Goal: Transaction & Acquisition: Purchase product/service

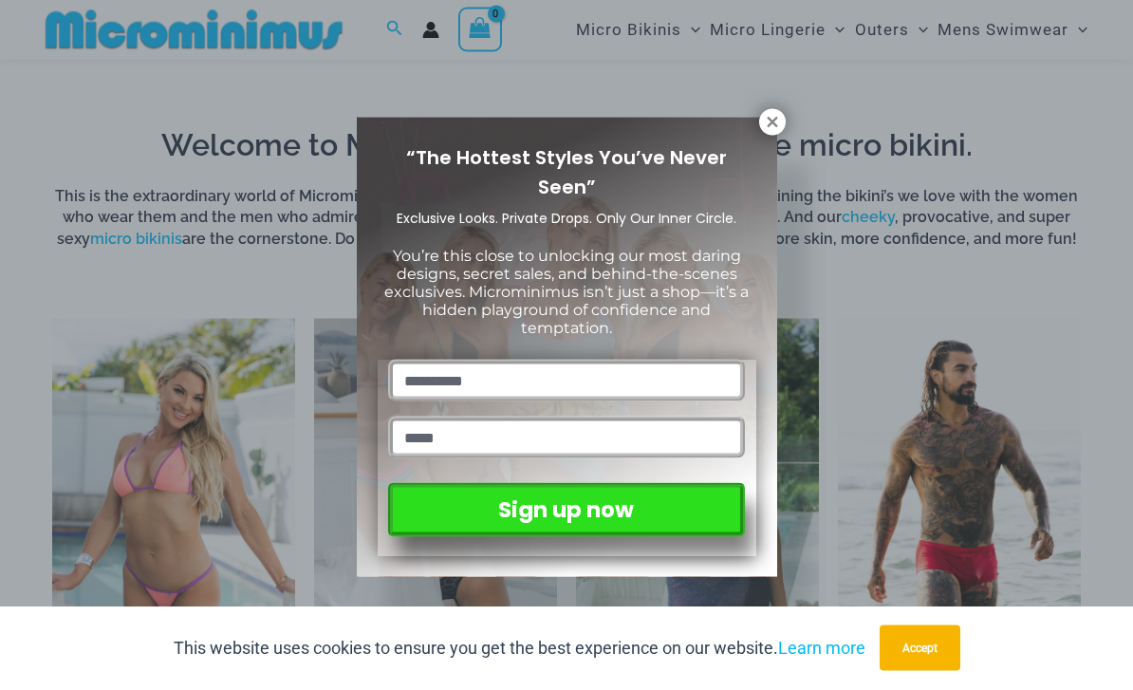
scroll to position [562, 0]
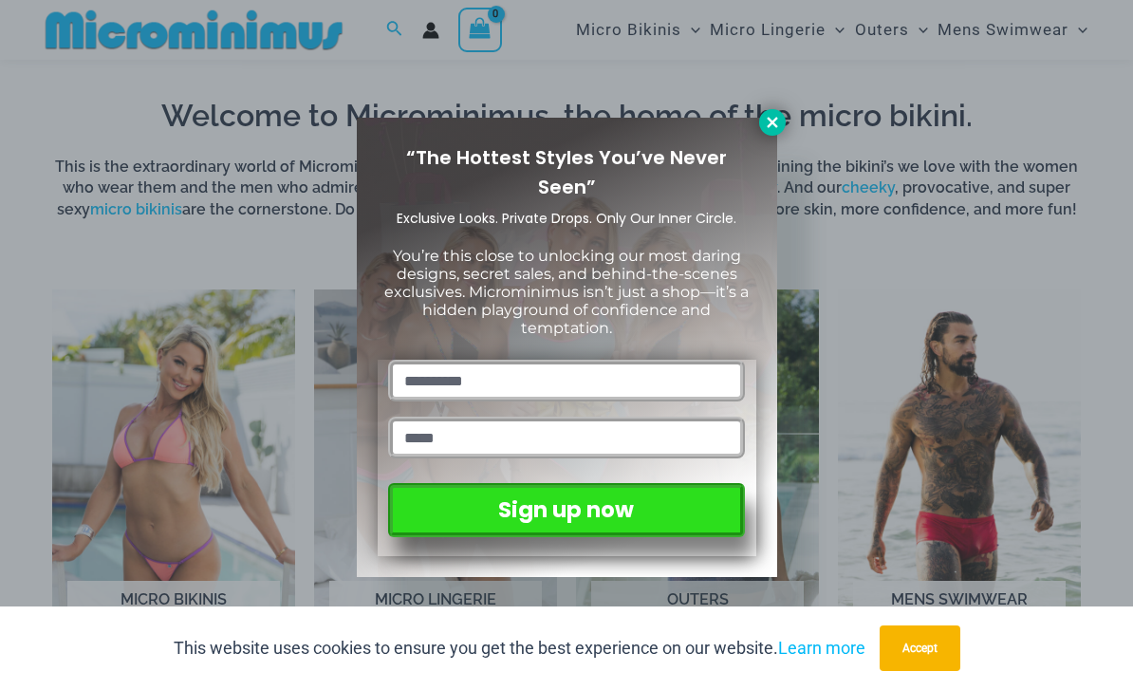
click at [768, 121] on icon at bounding box center [772, 122] width 17 height 17
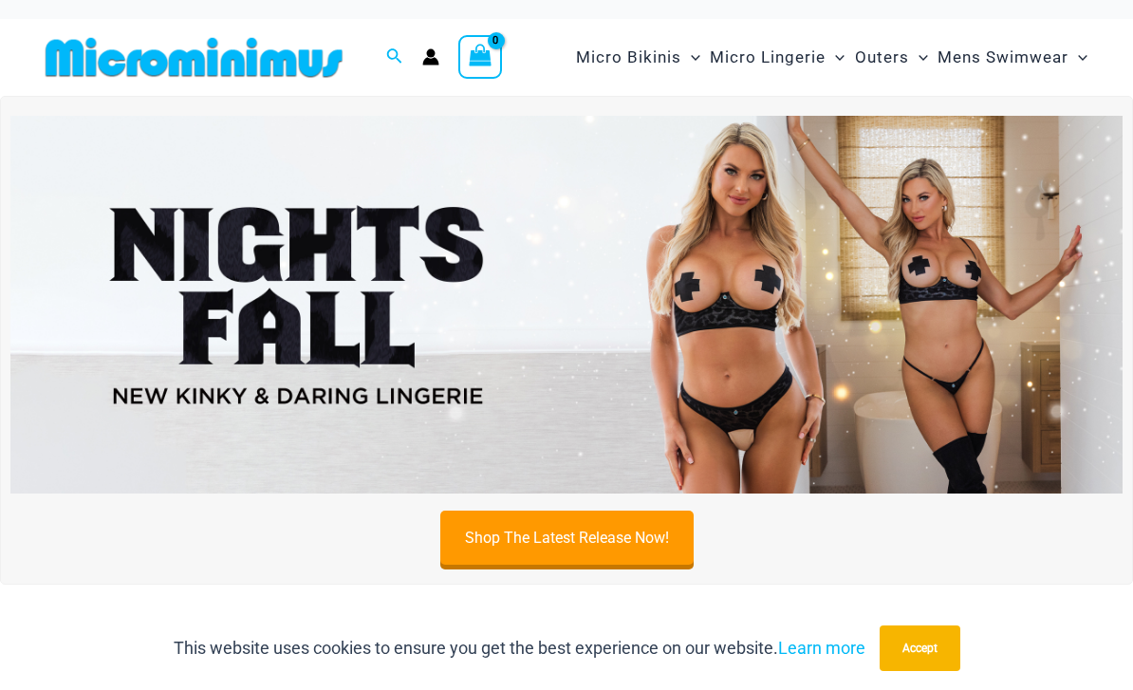
scroll to position [7, 0]
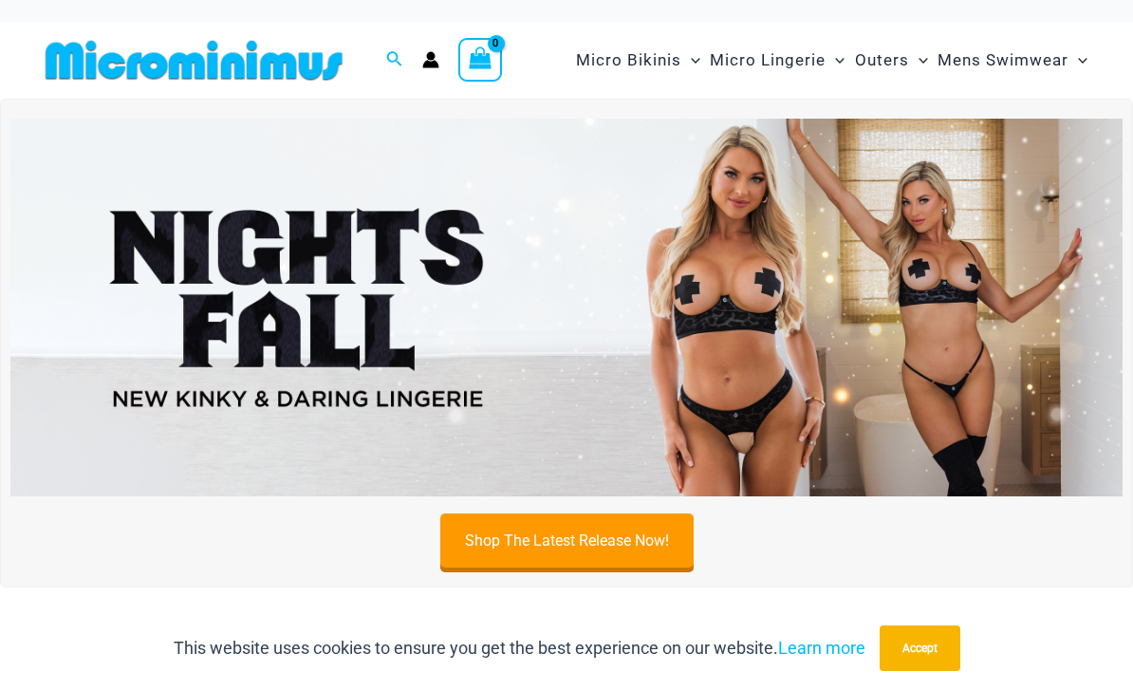
click at [900, 285] on img at bounding box center [566, 308] width 1112 height 378
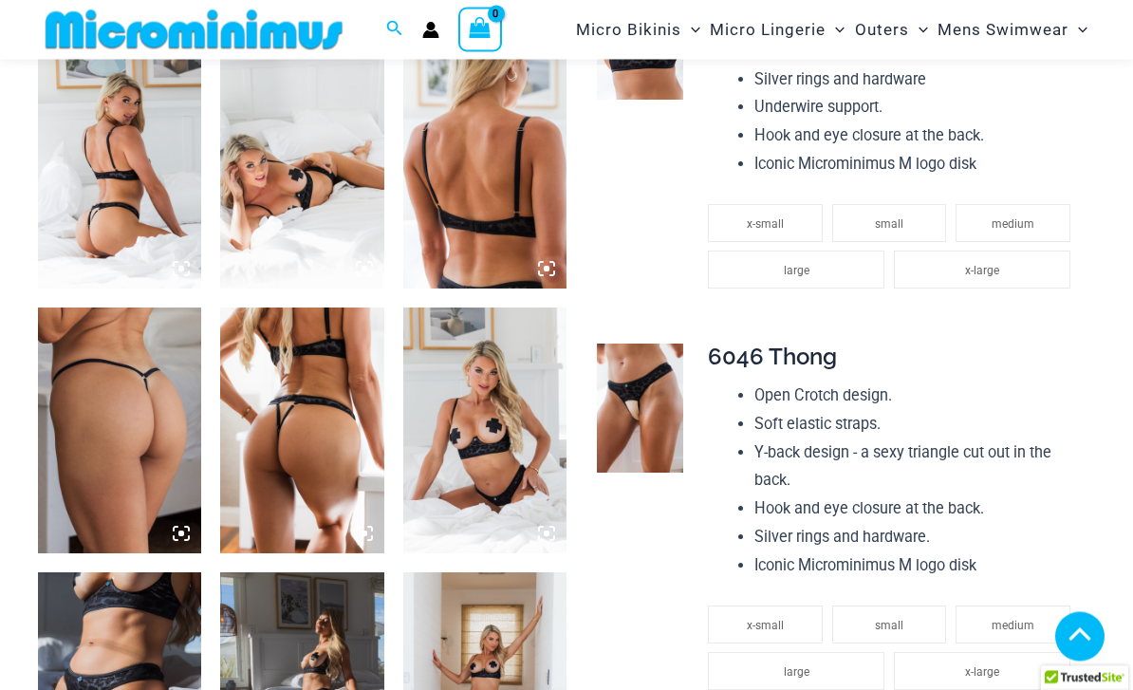
scroll to position [889, 0]
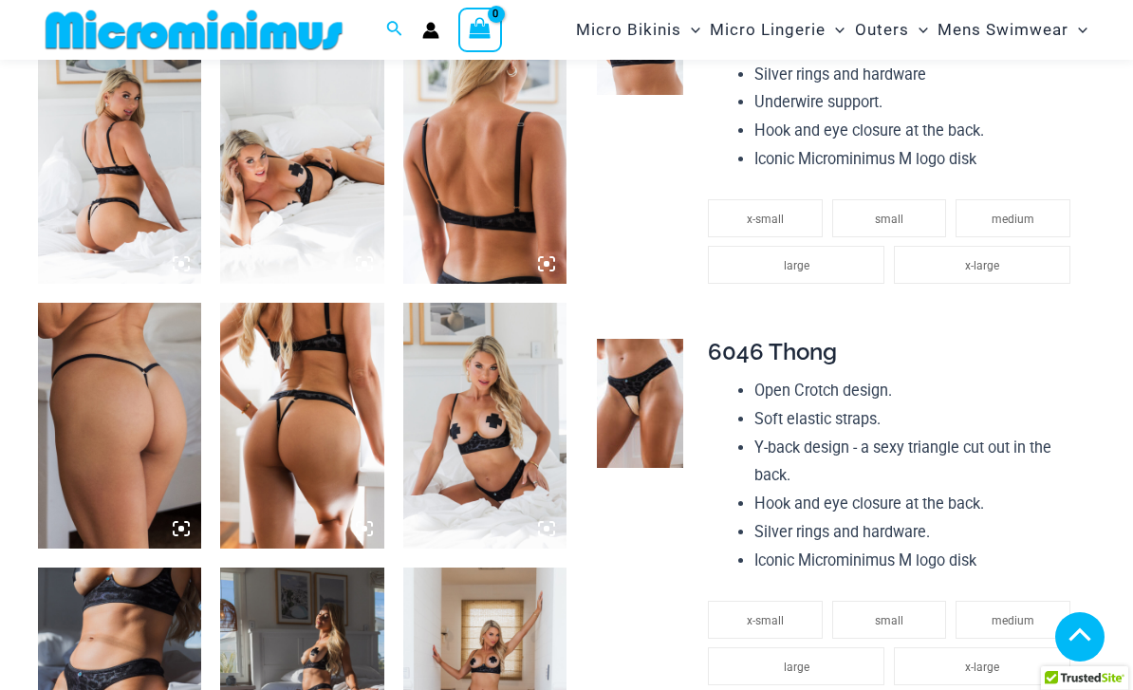
click at [102, 188] on img at bounding box center [119, 161] width 163 height 245
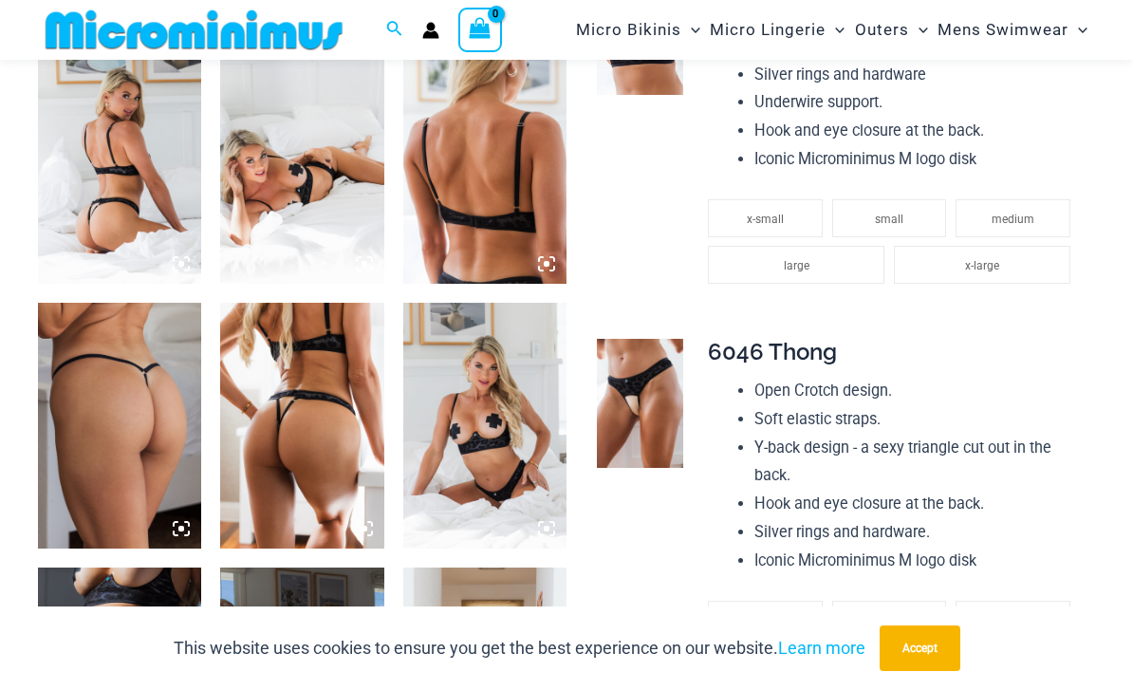
click at [109, 163] on img at bounding box center [119, 161] width 163 height 245
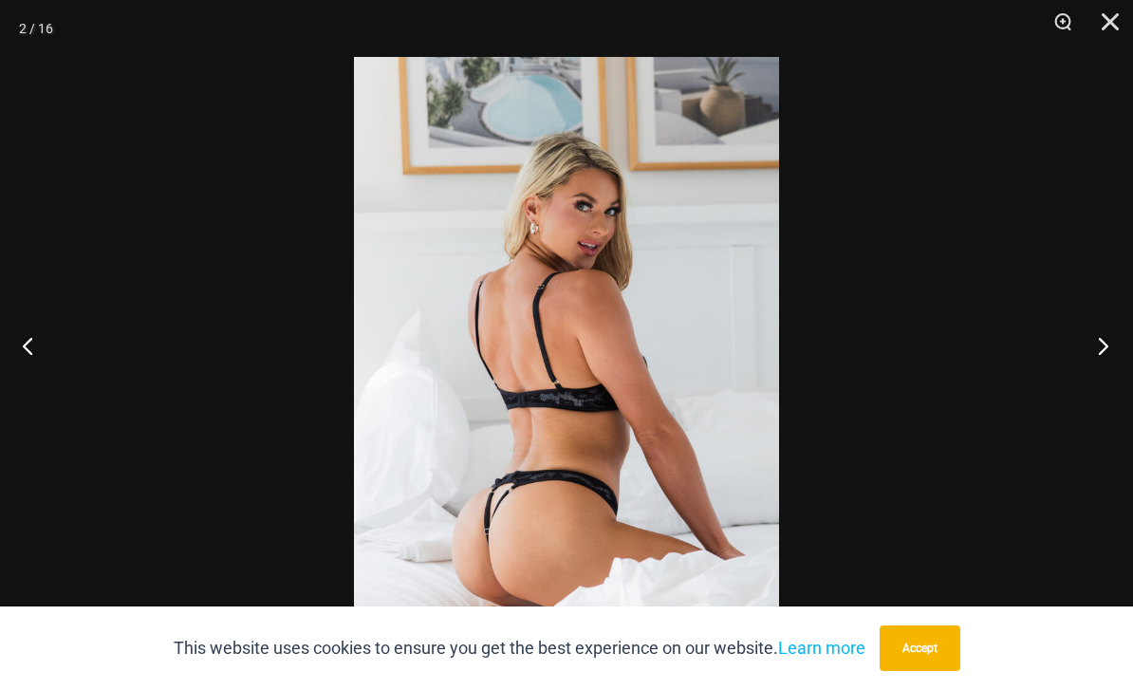
click at [1103, 379] on button "Next" at bounding box center [1097, 345] width 71 height 95
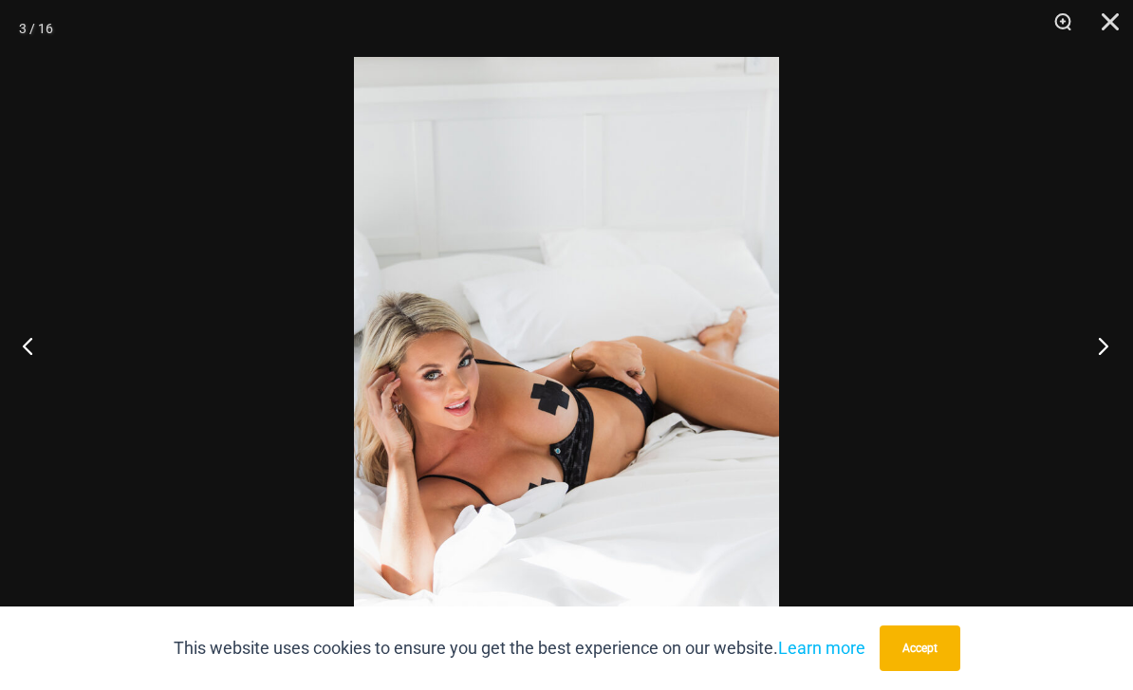
click at [1102, 384] on button "Next" at bounding box center [1097, 345] width 71 height 95
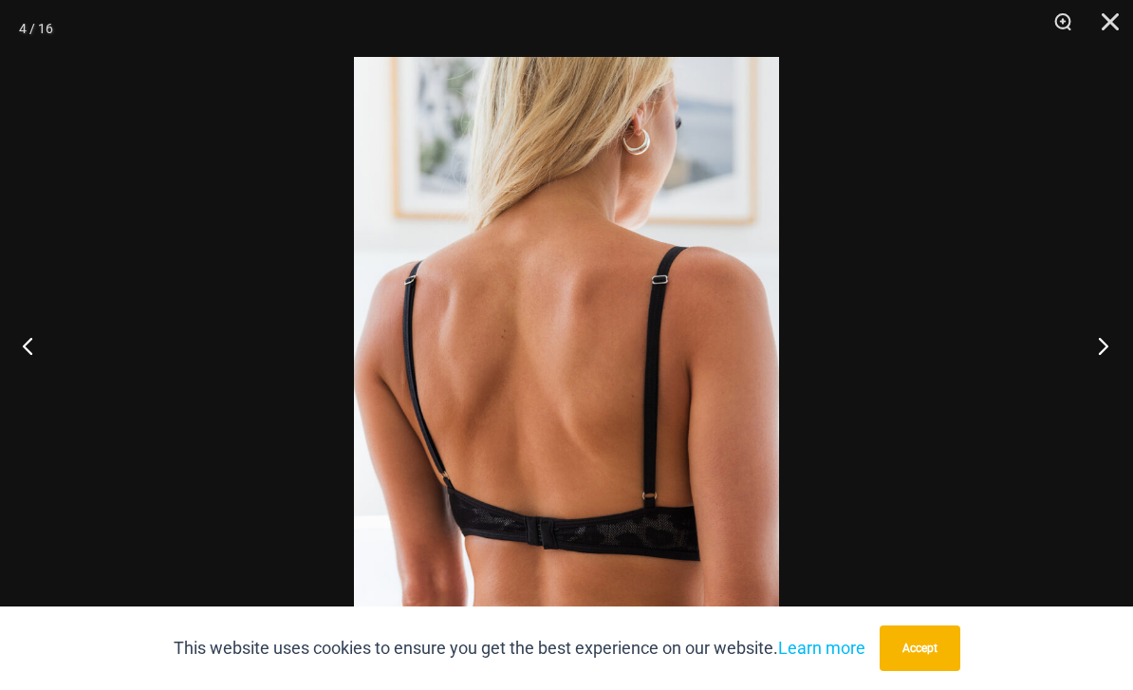
click at [1101, 379] on button "Next" at bounding box center [1097, 345] width 71 height 95
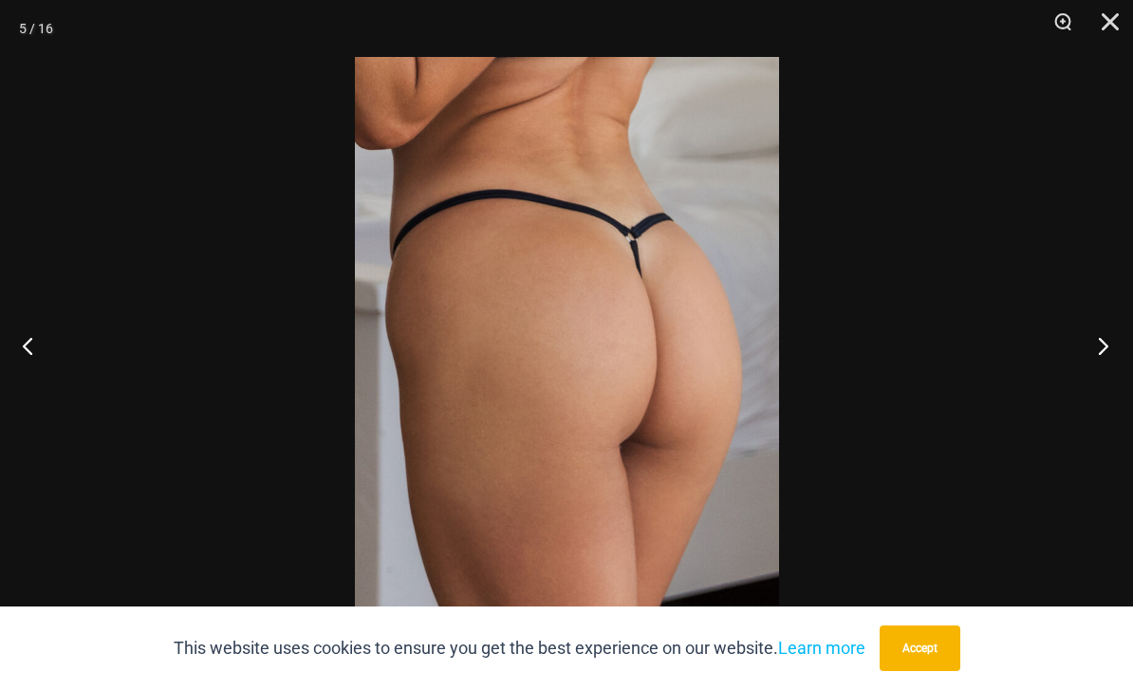
click at [1103, 366] on button "Next" at bounding box center [1097, 345] width 71 height 95
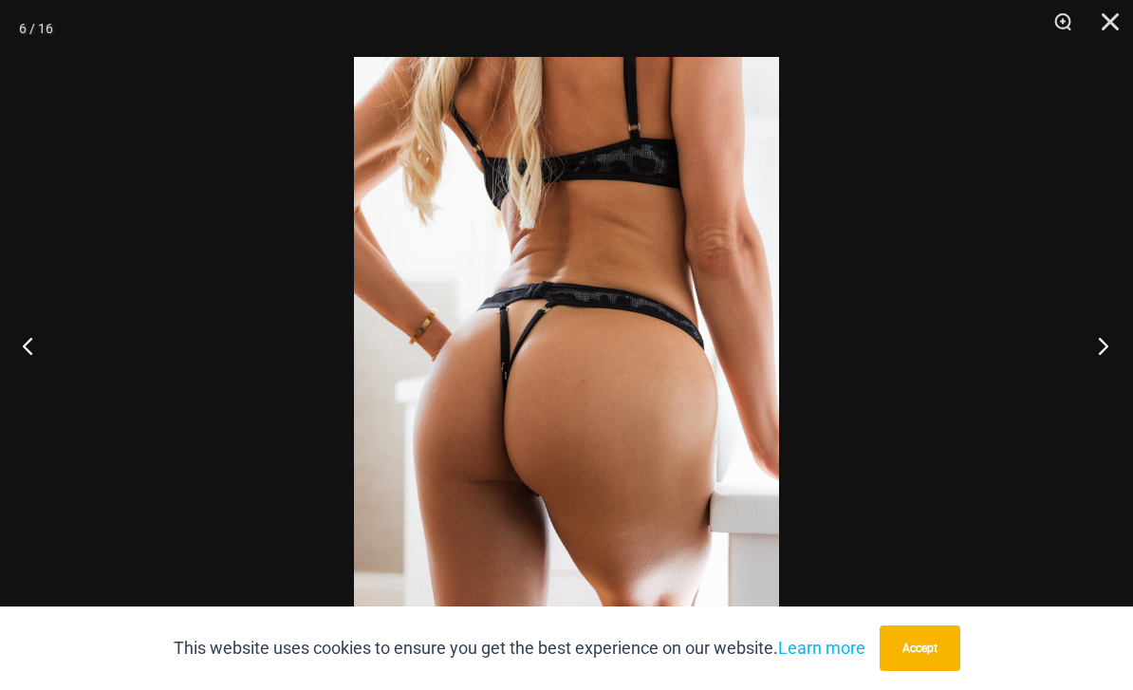
click at [1103, 369] on button "Next" at bounding box center [1097, 345] width 71 height 95
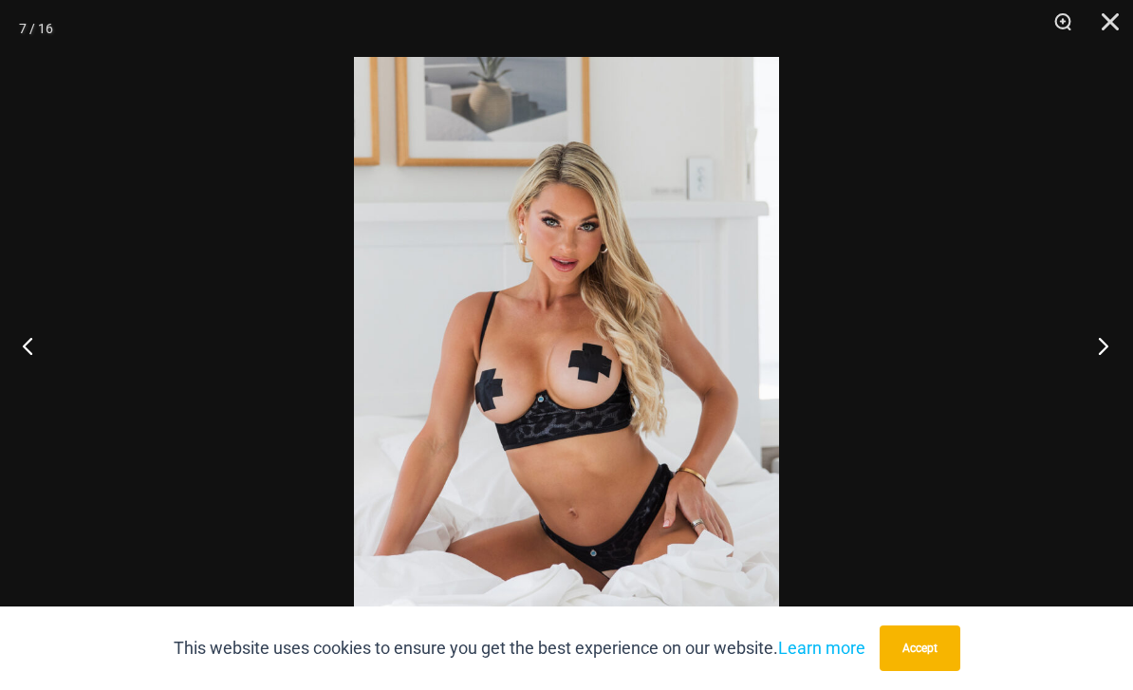
click at [1103, 362] on button "Next" at bounding box center [1097, 345] width 71 height 95
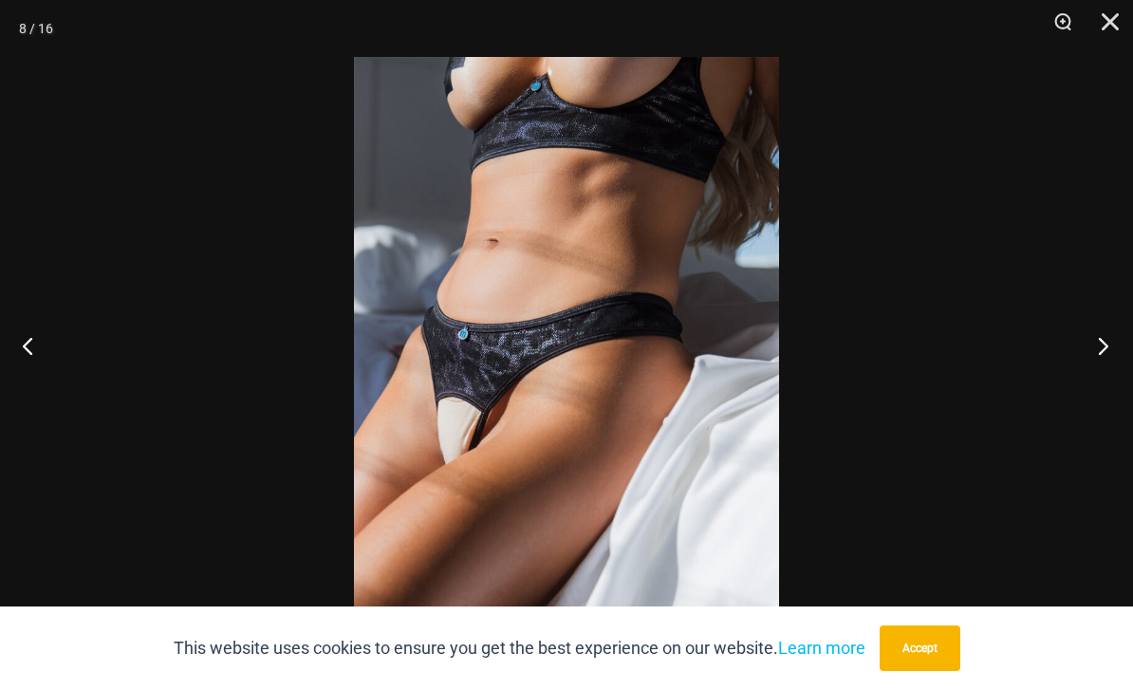
click at [1103, 356] on button "Next" at bounding box center [1097, 345] width 71 height 95
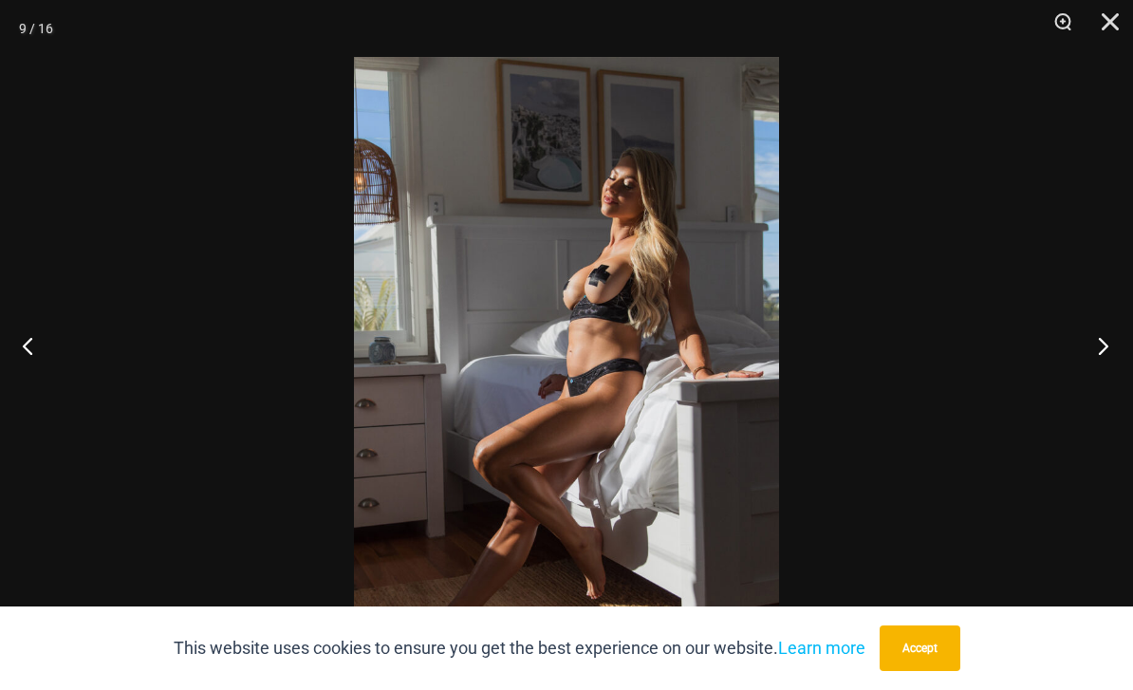
click at [1103, 347] on button "Next" at bounding box center [1097, 345] width 71 height 95
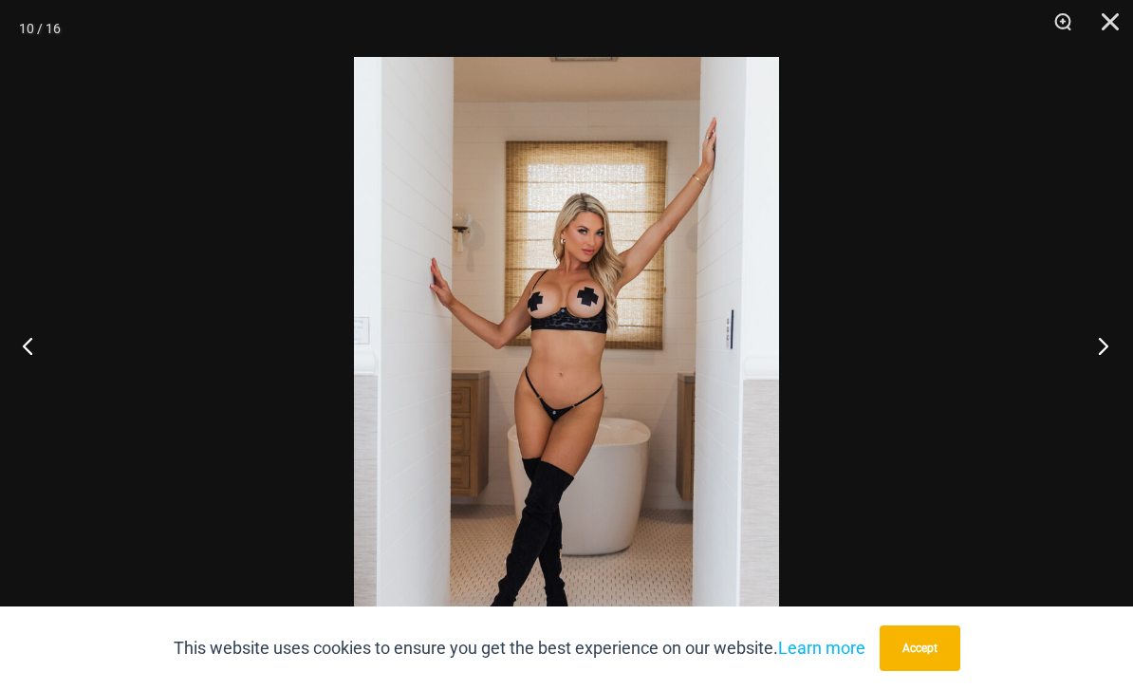
click at [1103, 341] on button "Next" at bounding box center [1097, 345] width 71 height 95
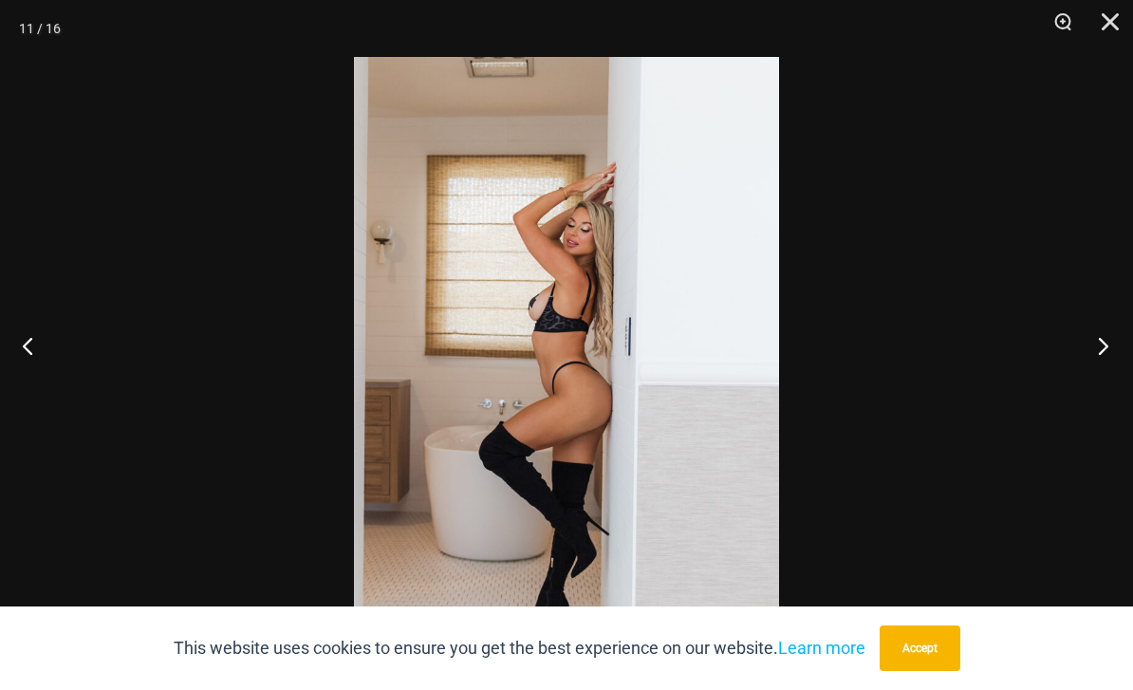
click at [1101, 339] on button "Next" at bounding box center [1097, 345] width 71 height 95
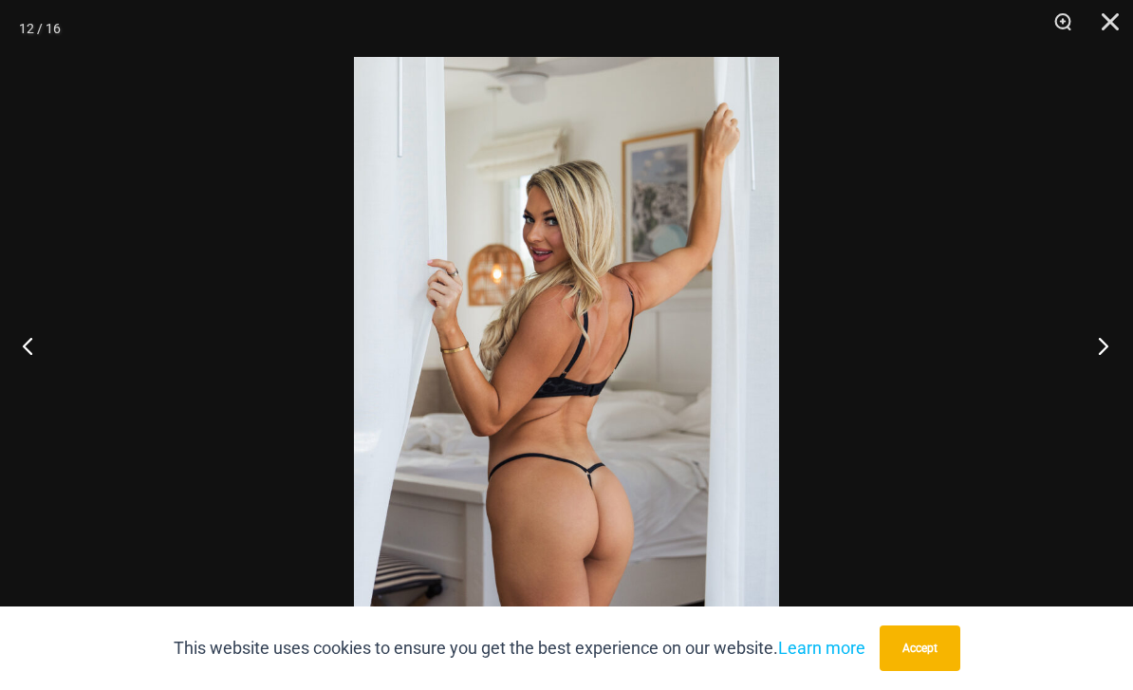
click at [1098, 347] on button "Next" at bounding box center [1097, 345] width 71 height 95
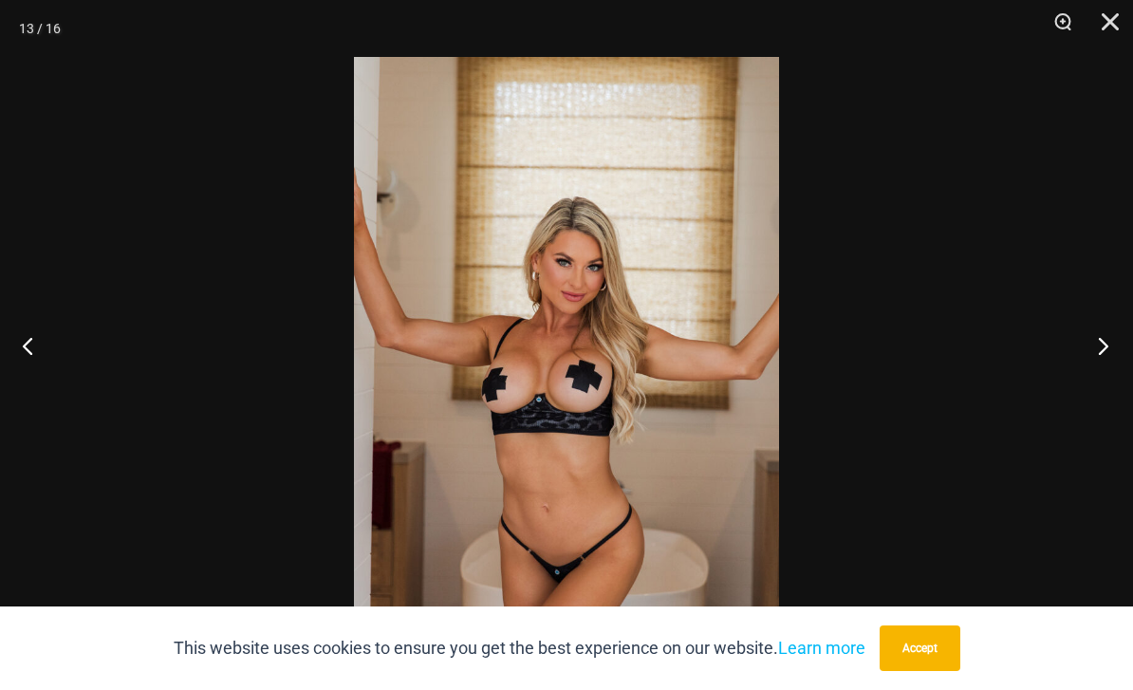
click at [1098, 345] on button "Next" at bounding box center [1097, 345] width 71 height 95
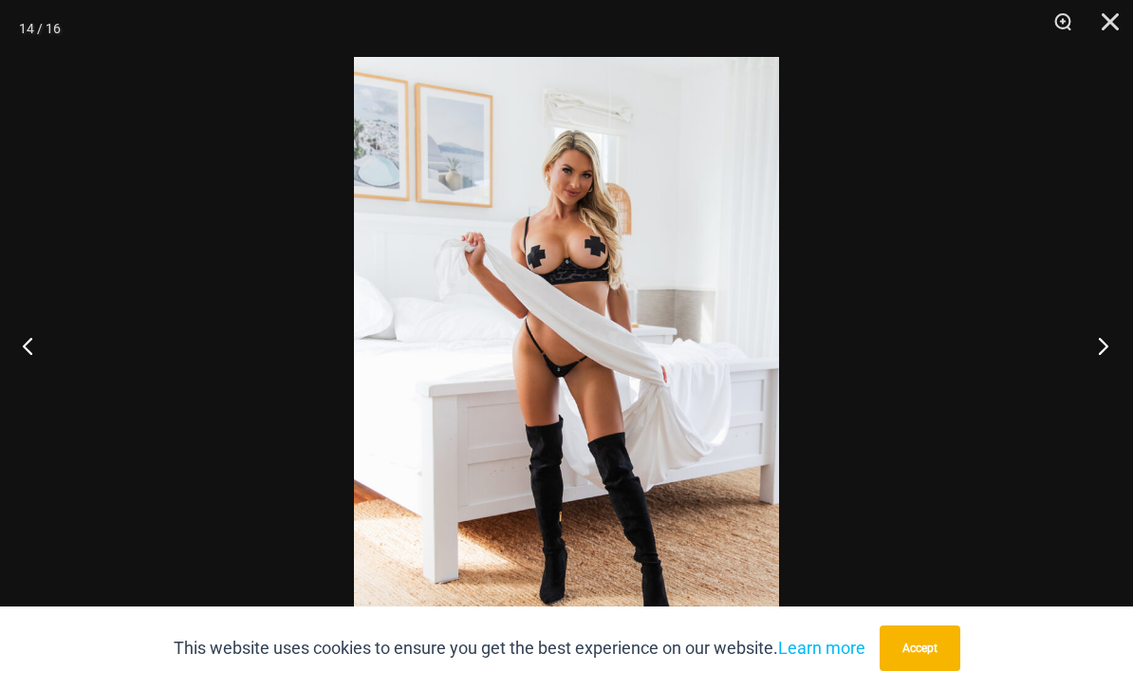
click at [1098, 347] on button "Next" at bounding box center [1097, 345] width 71 height 95
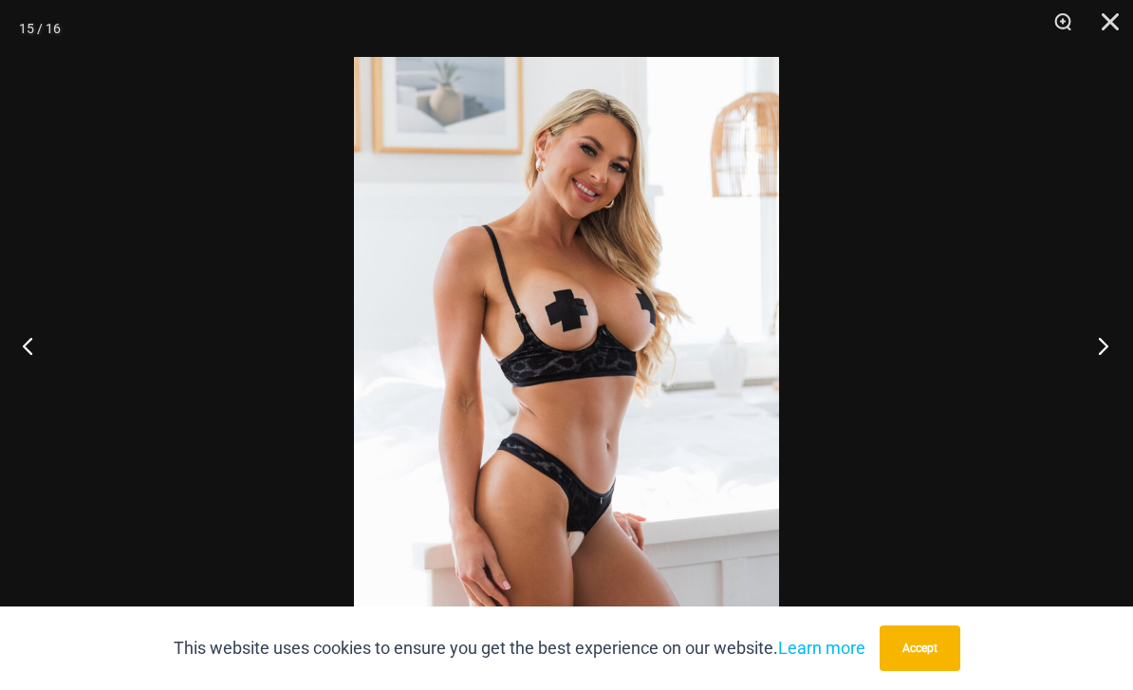
click at [1097, 351] on button "Next" at bounding box center [1097, 345] width 71 height 95
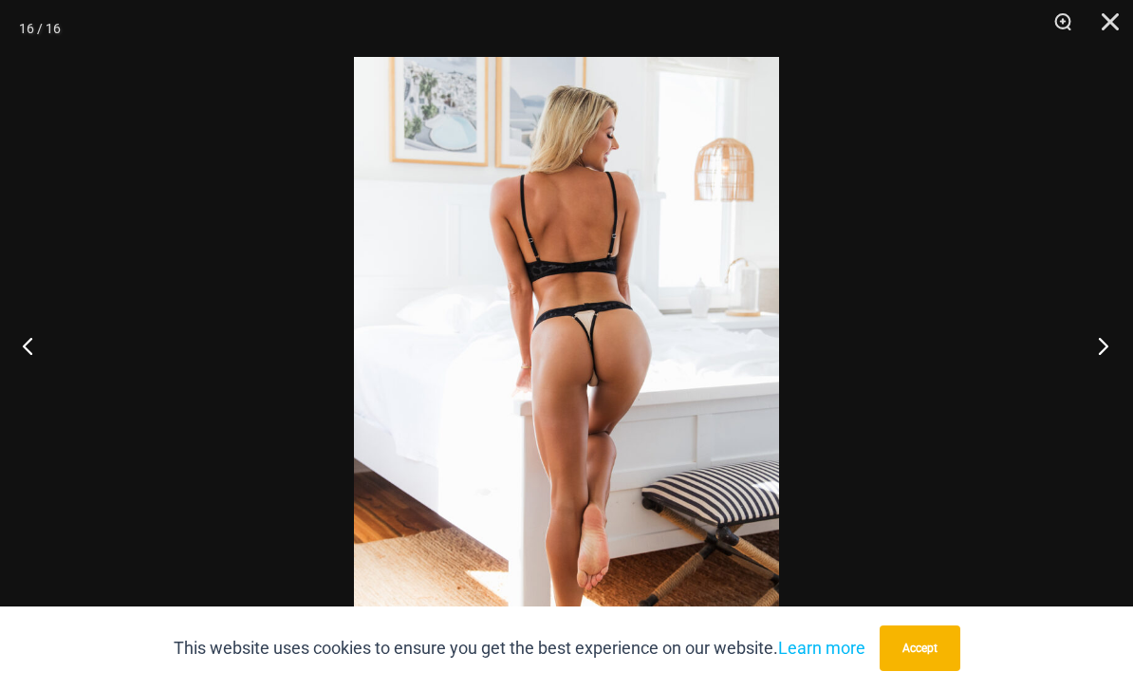
click at [1098, 344] on button "Next" at bounding box center [1097, 345] width 71 height 95
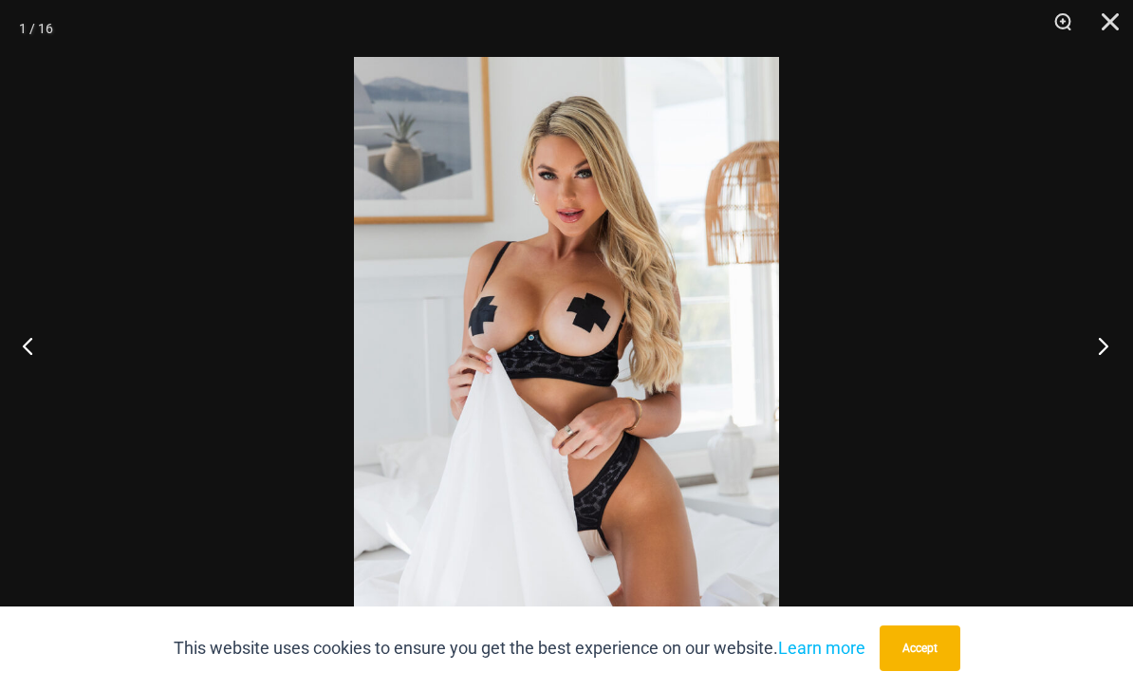
click at [1098, 345] on button "Next" at bounding box center [1097, 345] width 71 height 95
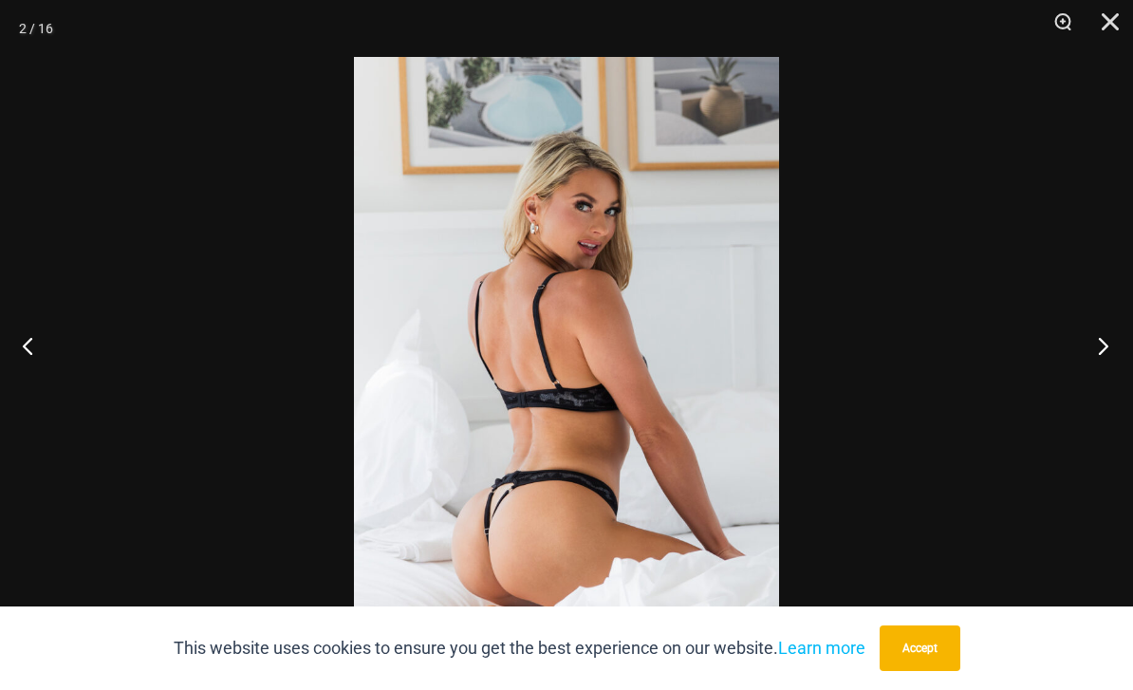
click at [1093, 355] on button "Next" at bounding box center [1097, 345] width 71 height 95
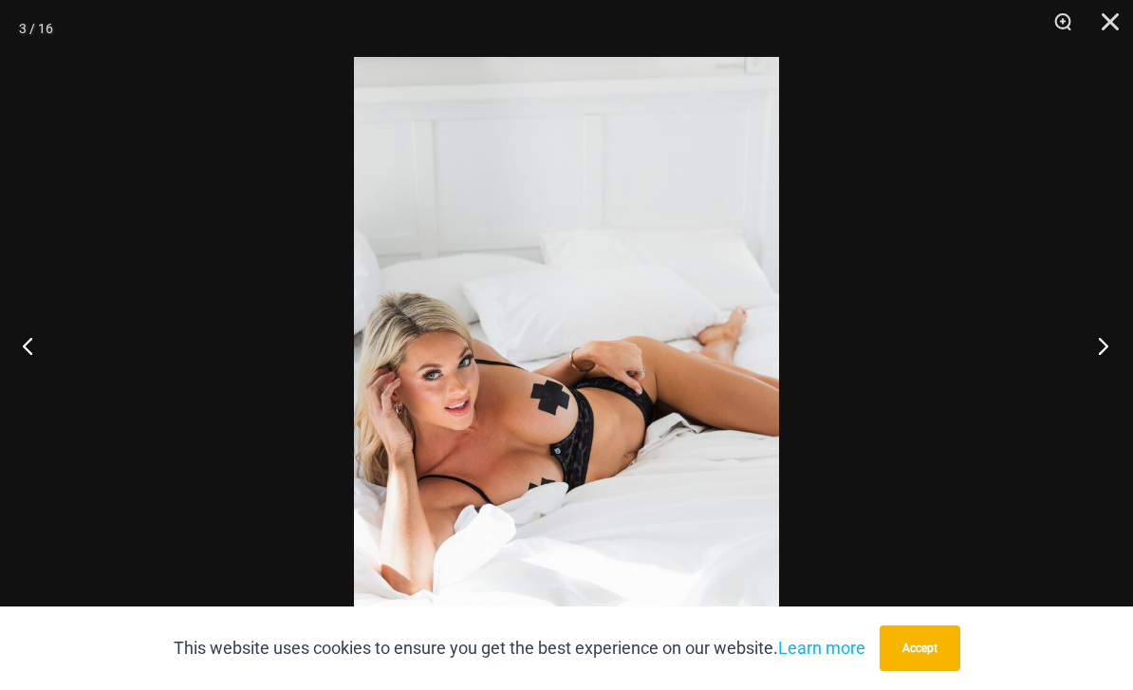
click at [1093, 357] on button "Next" at bounding box center [1097, 345] width 71 height 95
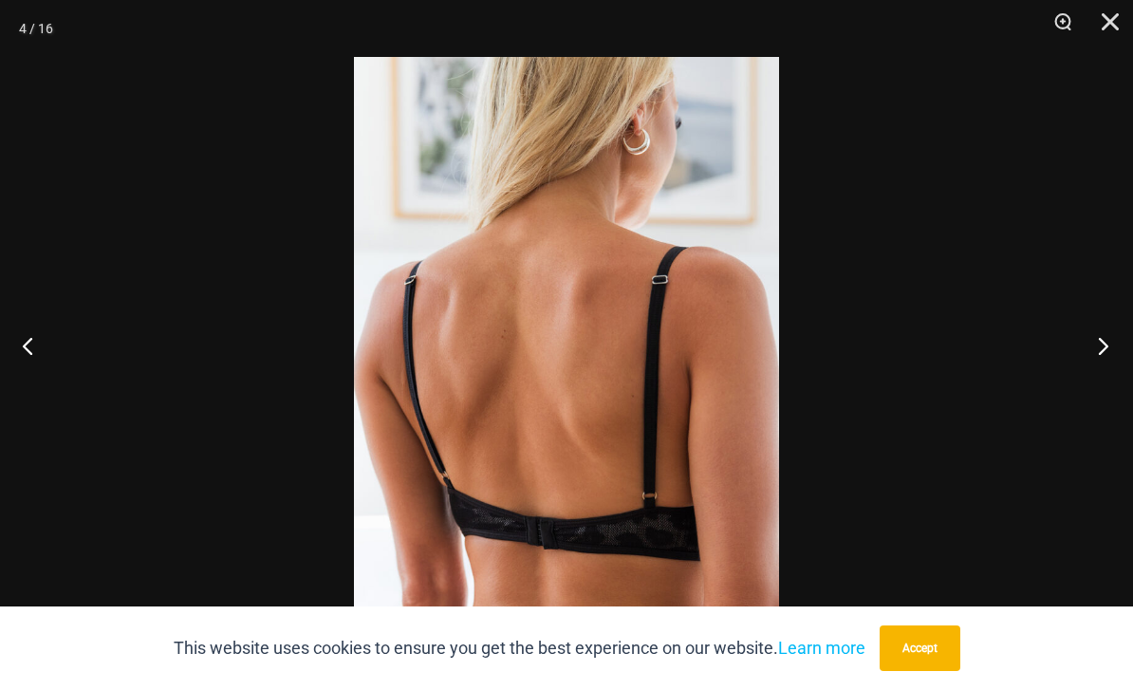
click at [1093, 357] on button "Next" at bounding box center [1097, 345] width 71 height 95
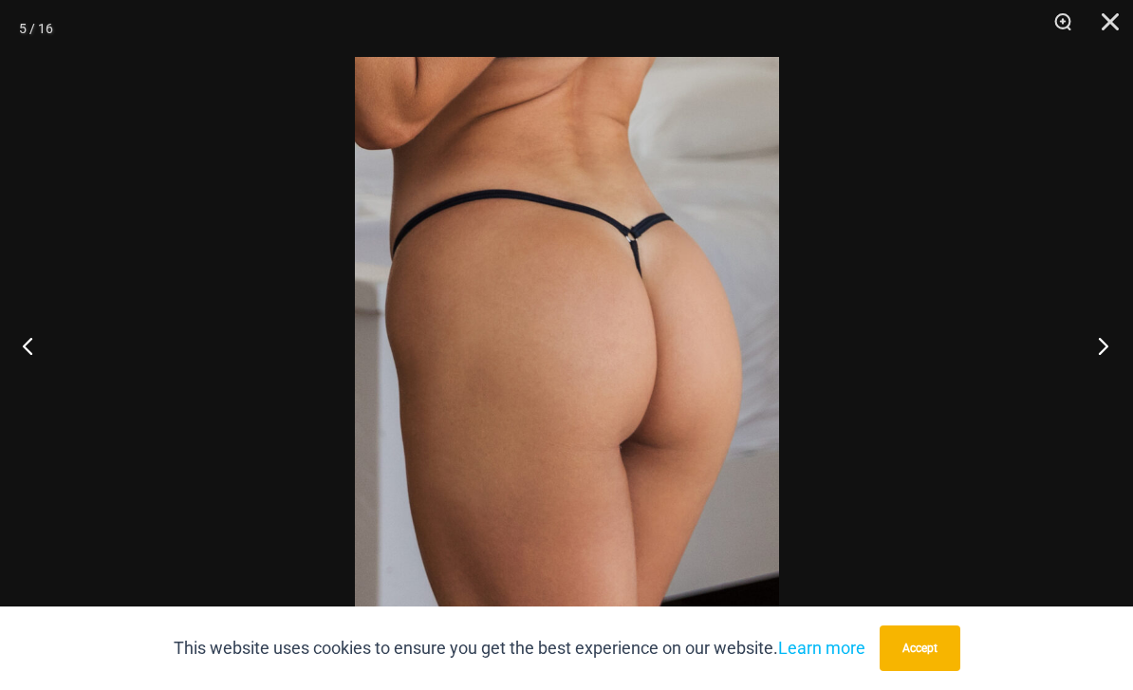
click at [1081, 360] on button "Next" at bounding box center [1097, 345] width 71 height 95
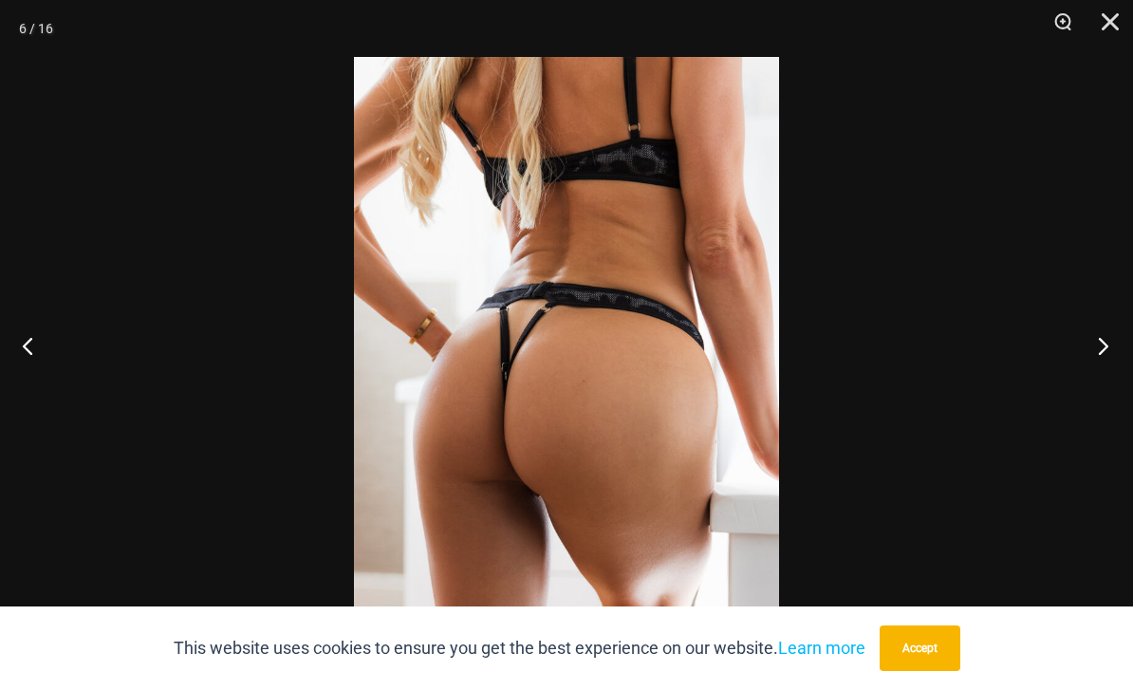
click at [1093, 362] on button "Next" at bounding box center [1097, 345] width 71 height 95
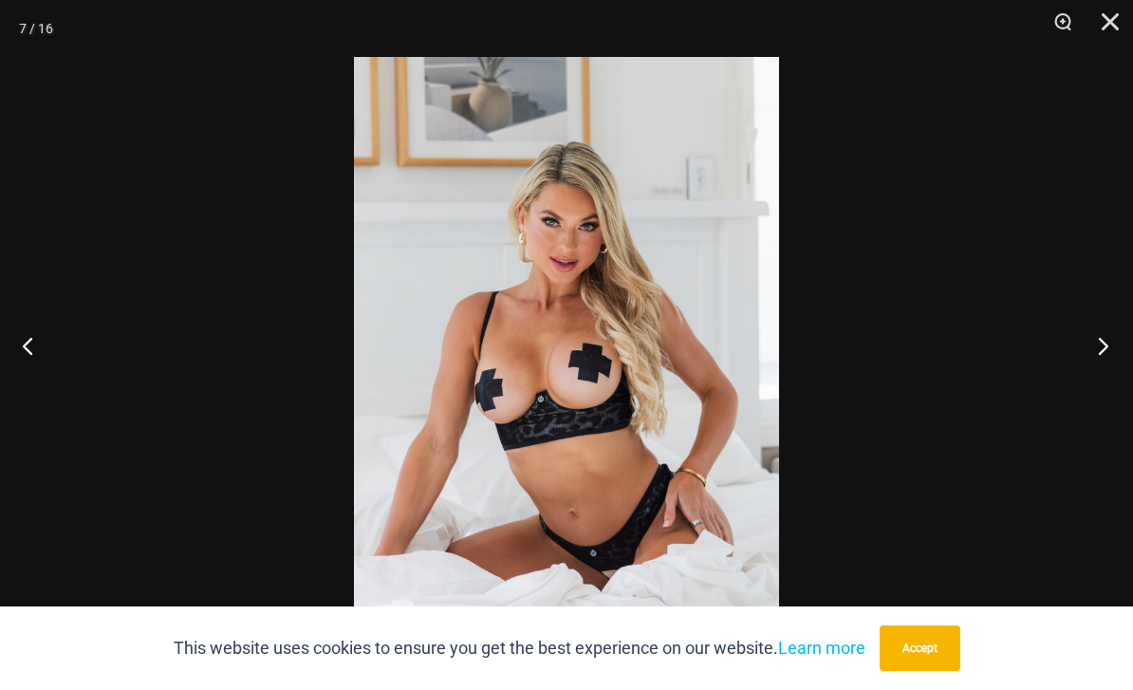
click at [1092, 367] on button "Next" at bounding box center [1097, 345] width 71 height 95
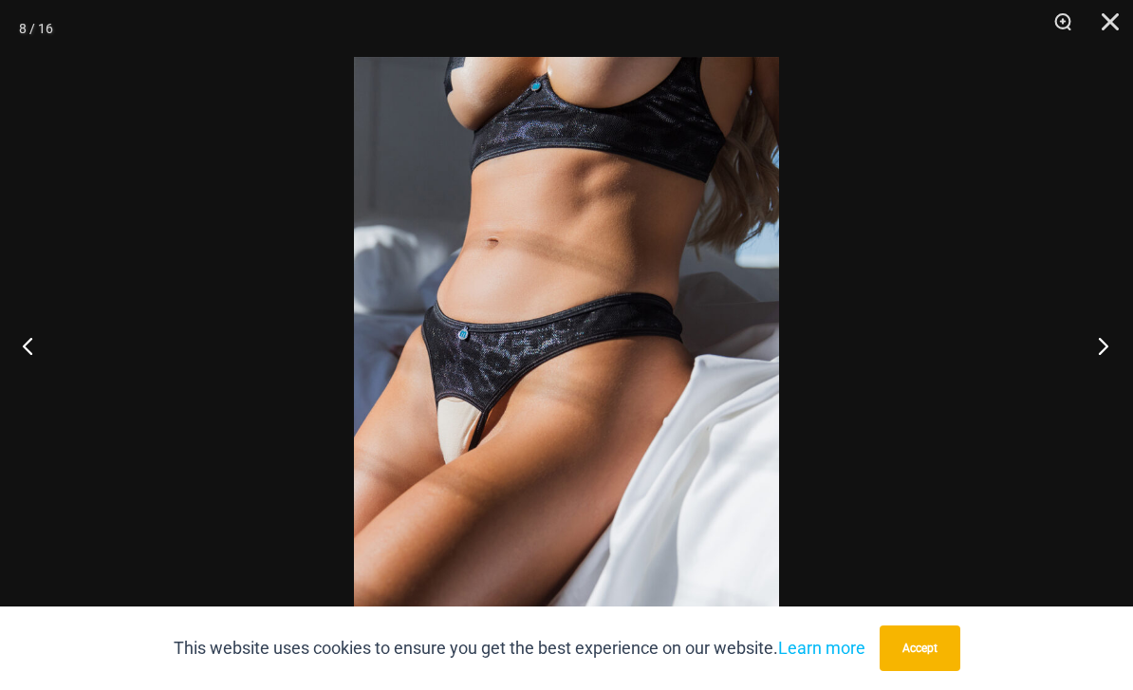
click at [1095, 366] on button "Next" at bounding box center [1097, 345] width 71 height 95
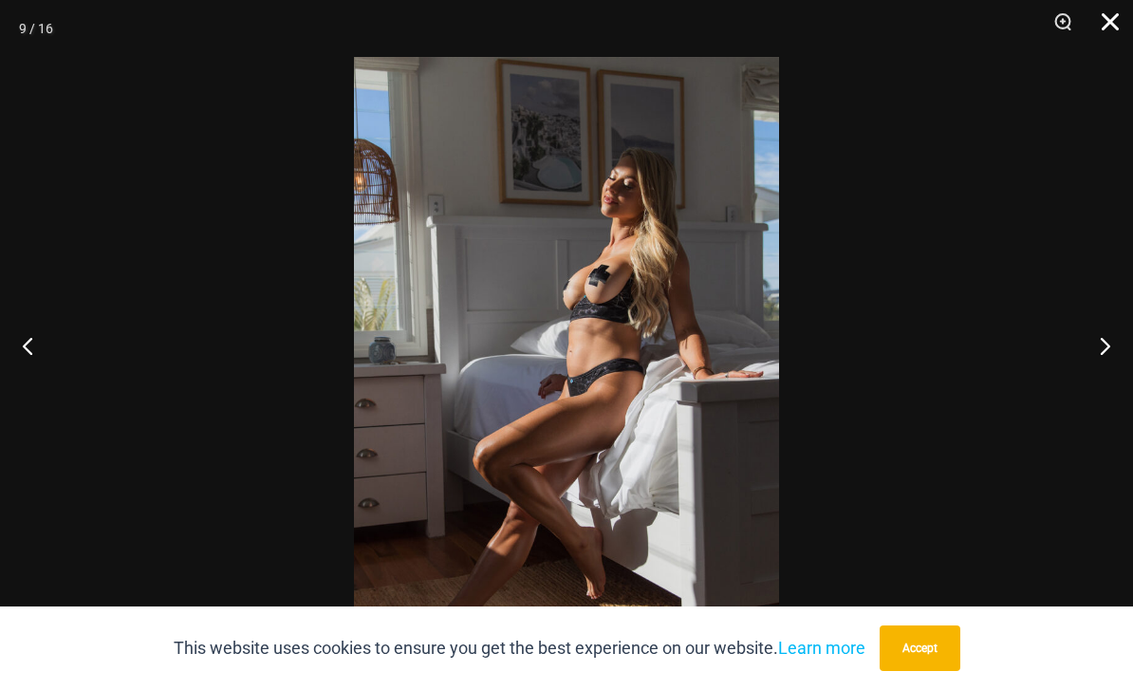
click at [1106, 28] on button "Close" at bounding box center [1103, 28] width 47 height 57
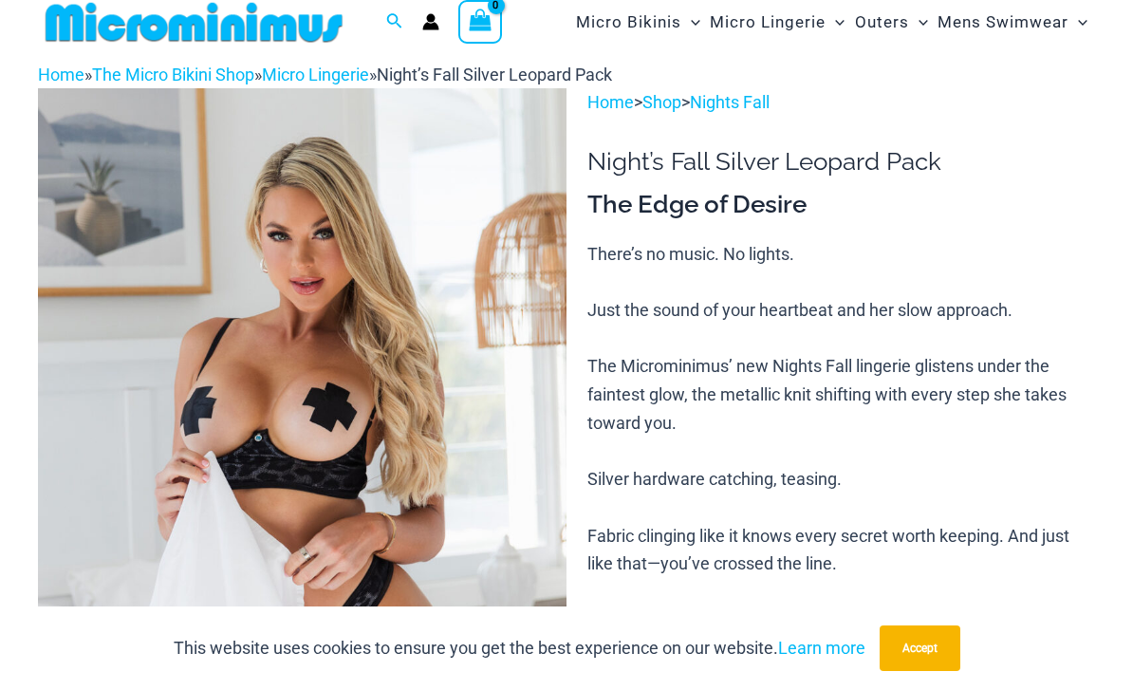
scroll to position [19, 0]
